Goal: Task Accomplishment & Management: Manage account settings

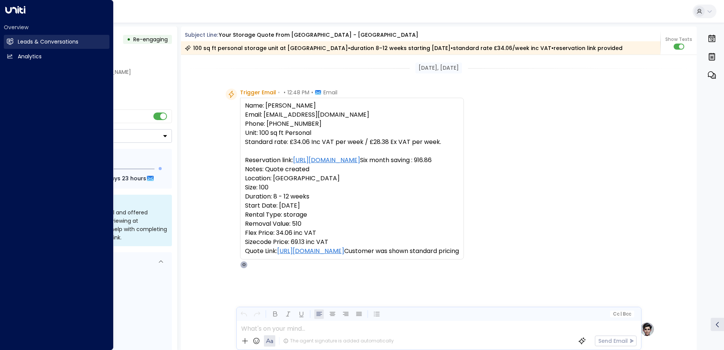
click at [20, 43] on h2 "Leads & Conversations" at bounding box center [48, 42] width 61 height 8
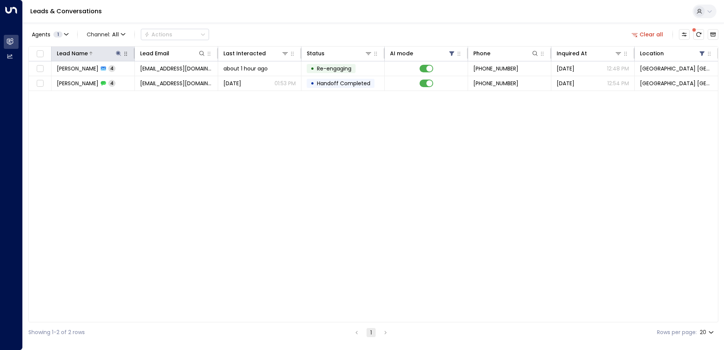
click at [118, 54] on icon at bounding box center [118, 53] width 5 height 5
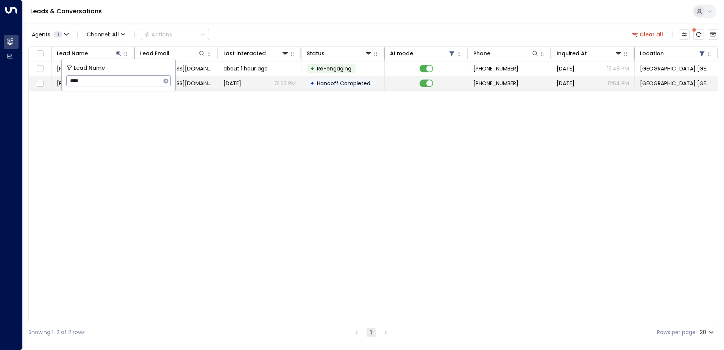
drag, startPoint x: 88, startPoint y: 83, endPoint x: 59, endPoint y: 85, distance: 29.2
click at [59, 85] on body "Overview Leads & Conversations Leads & Conversations Analytics Analytics Leads …" at bounding box center [362, 171] width 724 height 342
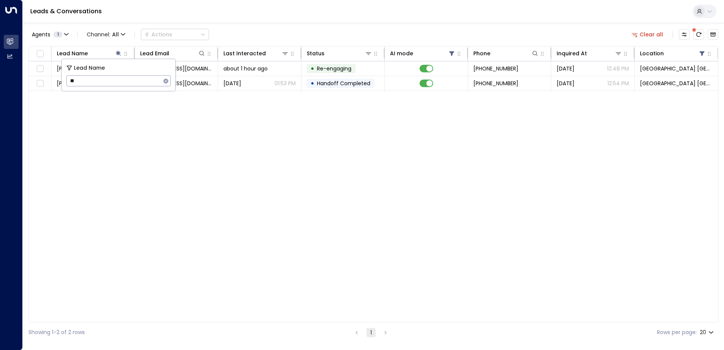
type input "*"
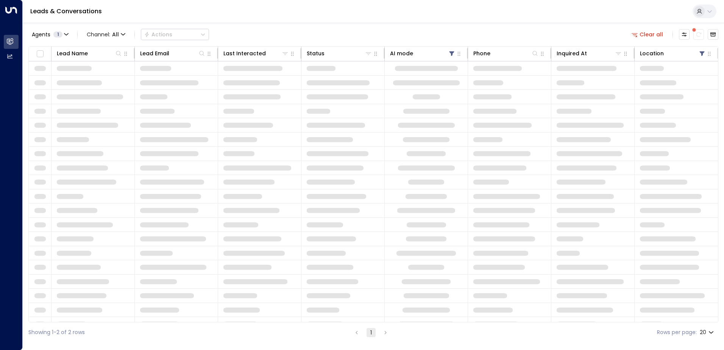
click at [246, 17] on div "Leads & Conversations" at bounding box center [373, 11] width 701 height 23
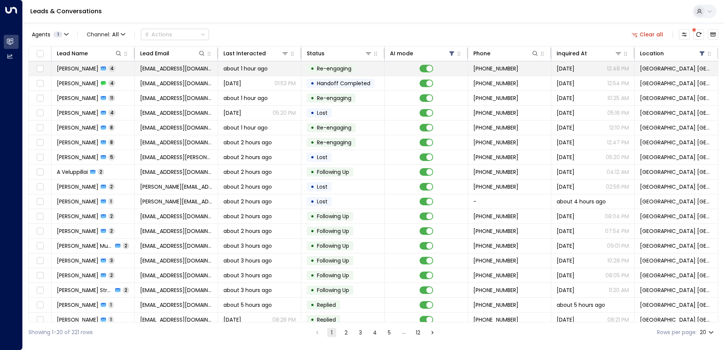
click at [152, 69] on span "[EMAIL_ADDRESS][DOMAIN_NAME]" at bounding box center [176, 69] width 72 height 8
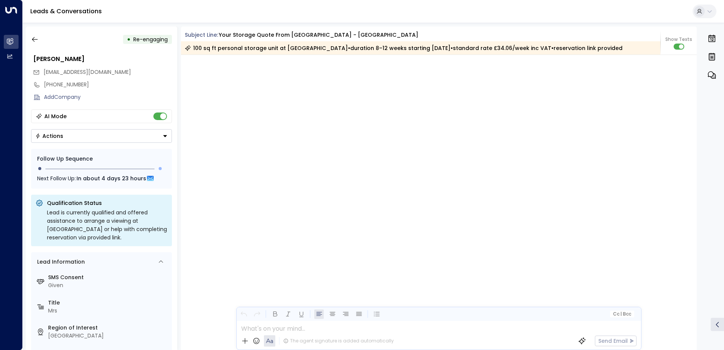
scroll to position [1775, 0]
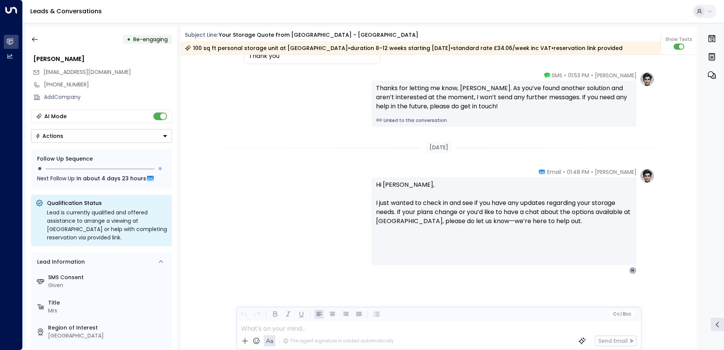
click at [44, 50] on div "• Re-engaging [PERSON_NAME] [EMAIL_ADDRESS][DOMAIN_NAME] [PHONE_NUMBER] Add Com…" at bounding box center [102, 188] width 152 height 323
click at [32, 41] on icon "button" at bounding box center [35, 40] width 8 height 8
